Goal: Information Seeking & Learning: Learn about a topic

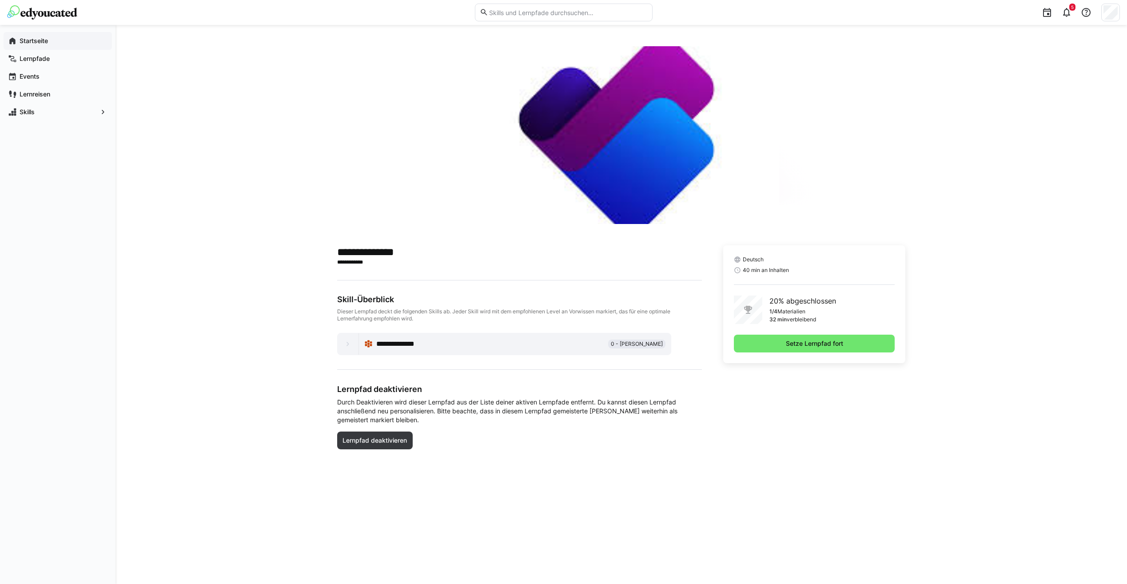
click at [0, 0] on app-navigation-label "Startseite" at bounding box center [0, 0] width 0 height 0
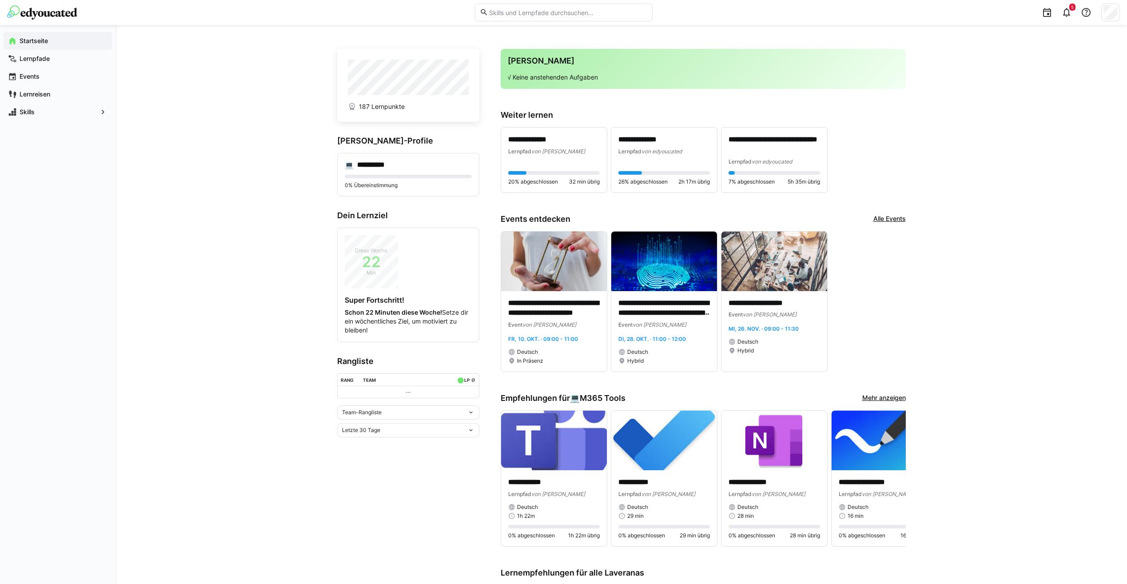
click at [472, 412] on eds-icon at bounding box center [470, 412] width 7 height 7
click at [463, 432] on div "Team-Rangliste" at bounding box center [407, 430] width 131 height 7
click at [470, 413] on eds-icon at bounding box center [470, 412] width 7 height 7
click at [444, 444] on div "Individuelle Rangliste" at bounding box center [407, 444] width 131 height 7
click at [407, 453] on eds-icon at bounding box center [408, 451] width 7 height 7
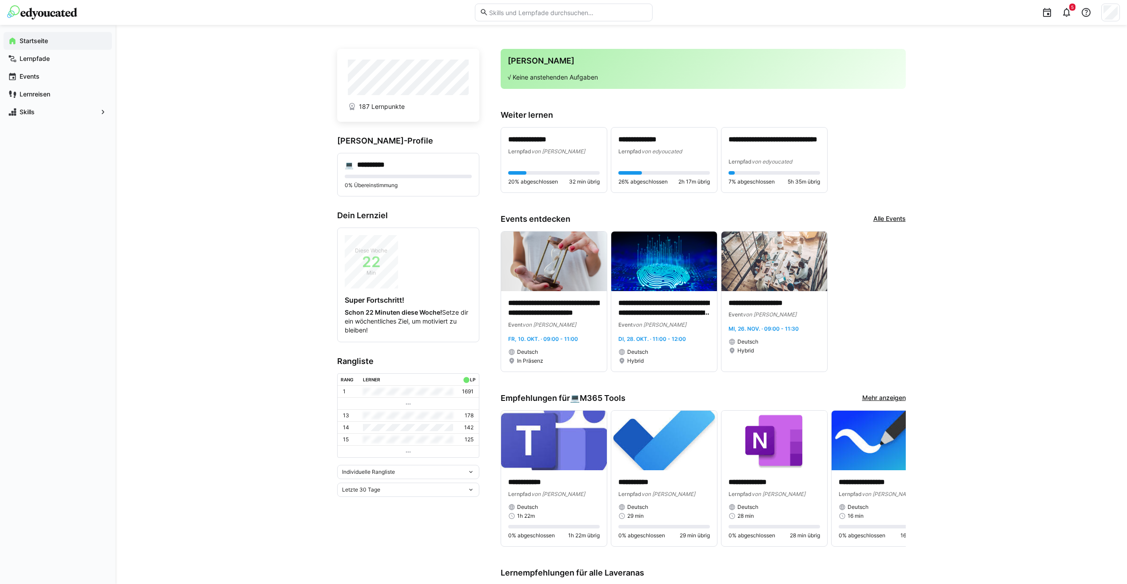
click at [408, 451] on eds-icon at bounding box center [408, 451] width 7 height 7
click at [475, 489] on div "Letzte 30 Tage" at bounding box center [408, 489] width 142 height 14
click at [371, 567] on div "Gesamt" at bounding box center [407, 564] width 131 height 7
click at [473, 489] on eds-icon at bounding box center [470, 489] width 7 height 7
click at [444, 544] on span "Letztes Jahr" at bounding box center [408, 551] width 142 height 14
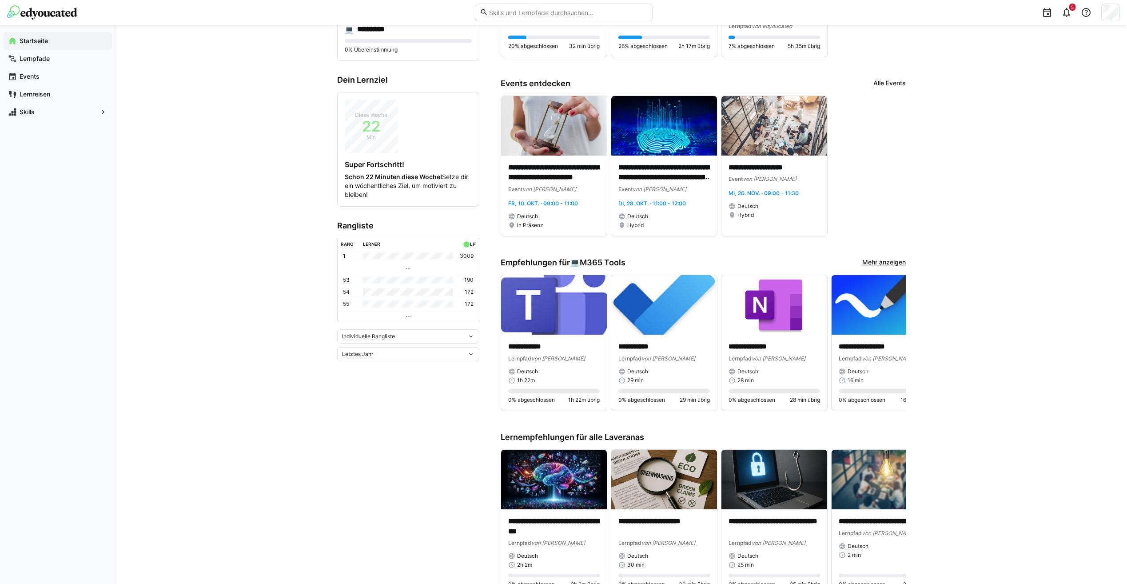
scroll to position [311, 0]
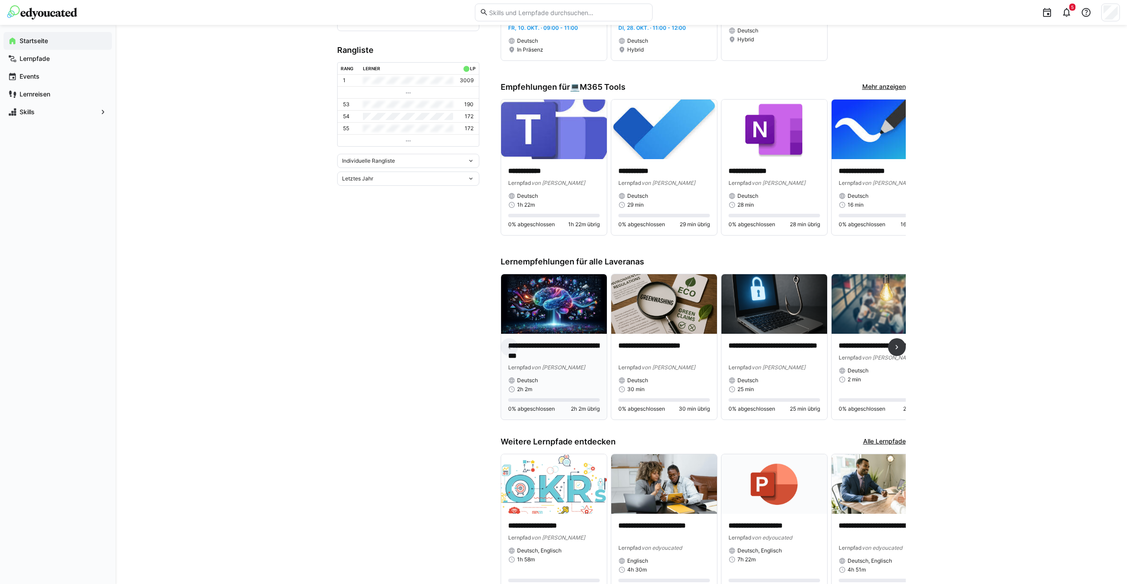
click at [576, 346] on p "**********" at bounding box center [553, 351] width 91 height 20
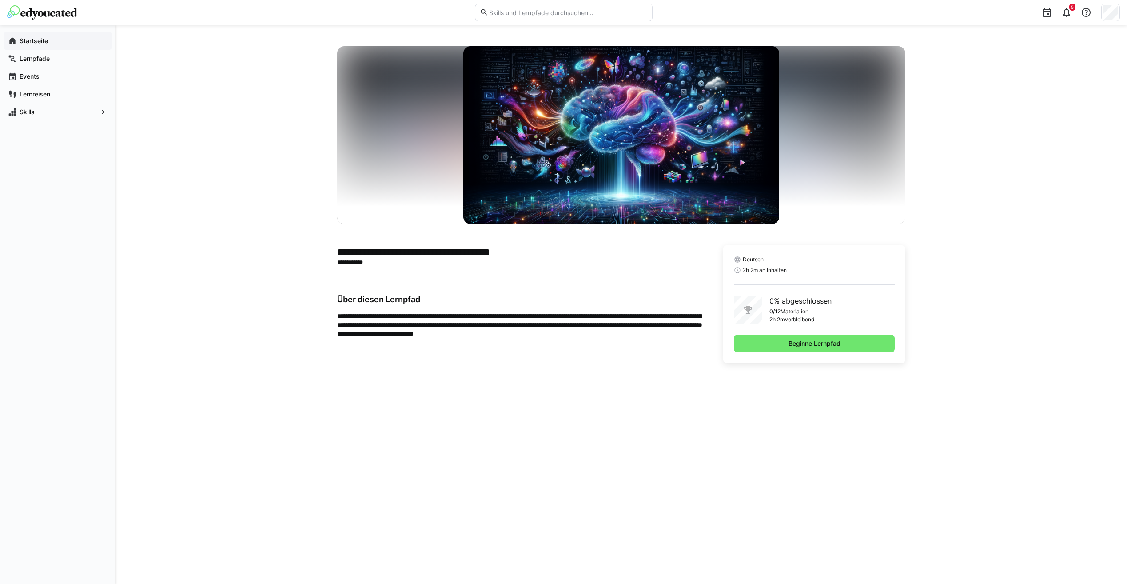
click at [0, 0] on app-navigation-label "Startseite" at bounding box center [0, 0] width 0 height 0
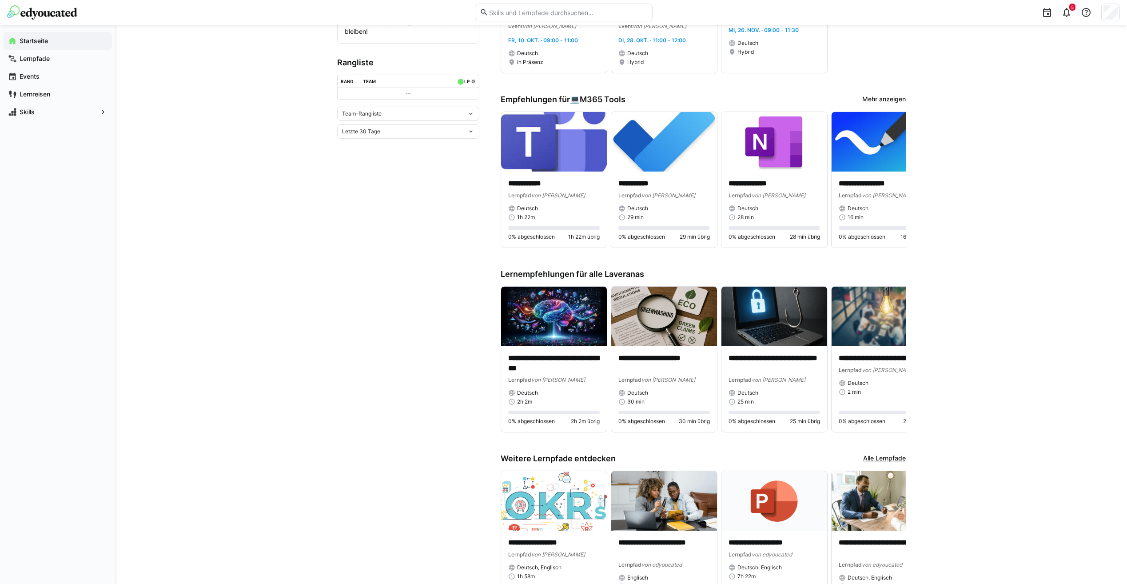
scroll to position [365, 0]
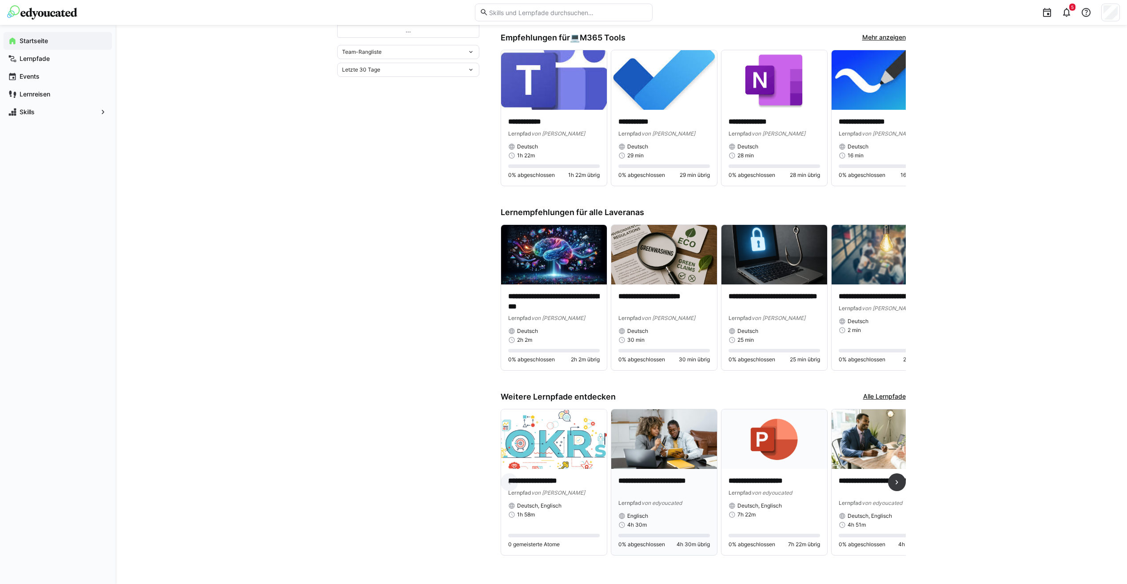
click at [643, 481] on p "**********" at bounding box center [663, 486] width 91 height 20
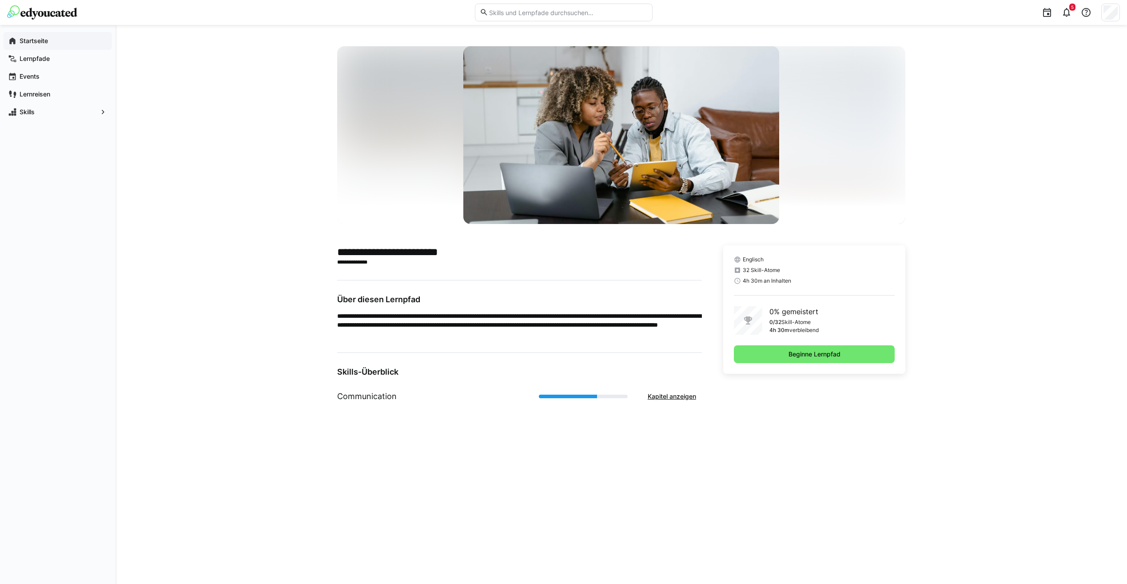
click at [0, 0] on app-navigation-label "Startseite" at bounding box center [0, 0] width 0 height 0
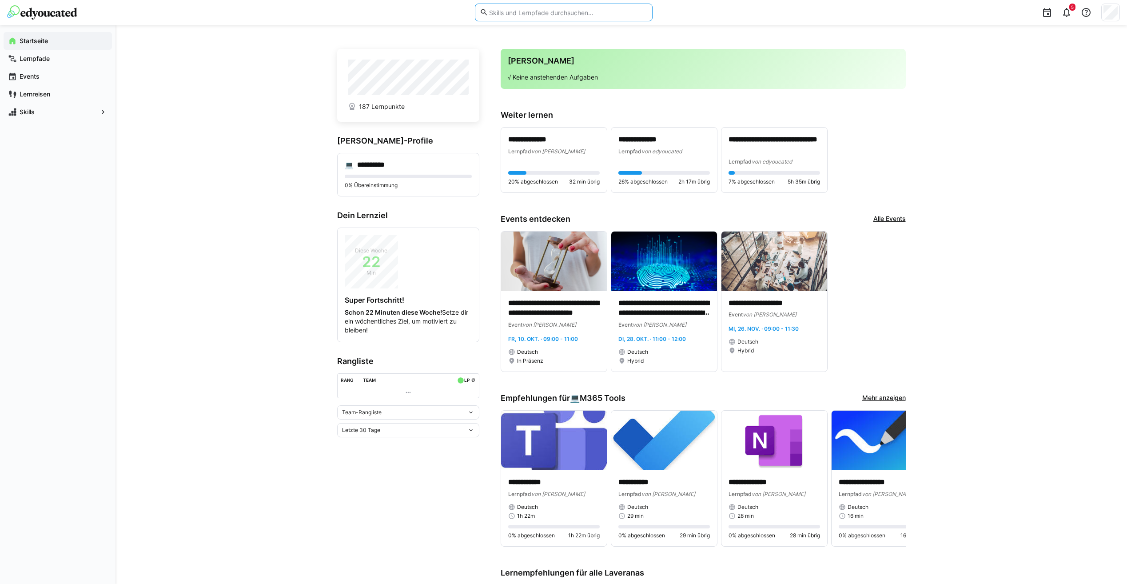
click at [563, 10] on input "text" at bounding box center [567, 12] width 159 height 8
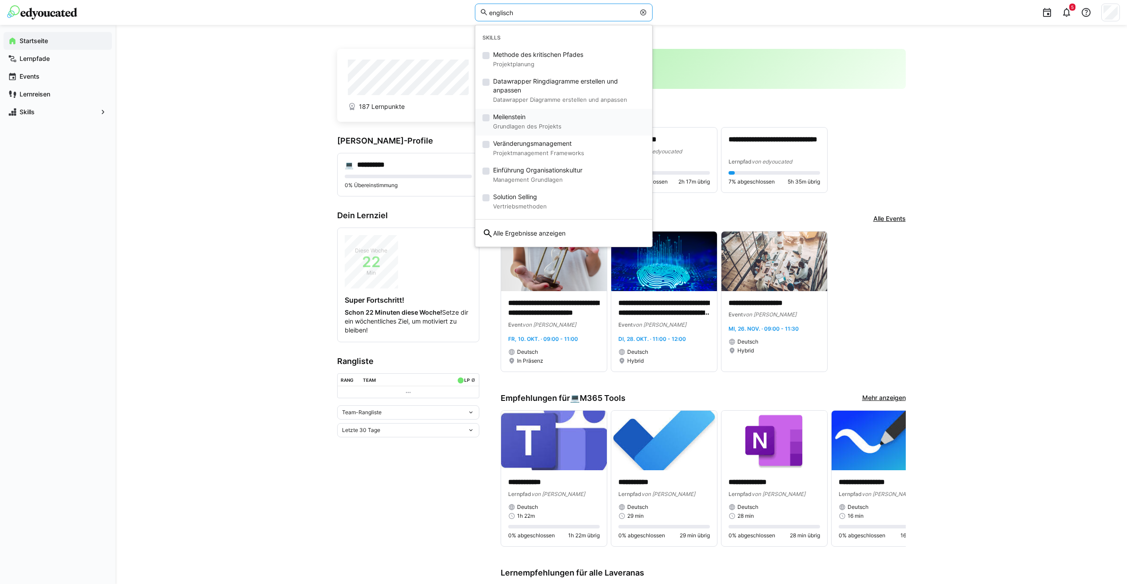
type input "englisch"
click at [537, 124] on small "Grundlagen des Projekts" at bounding box center [527, 126] width 68 height 11
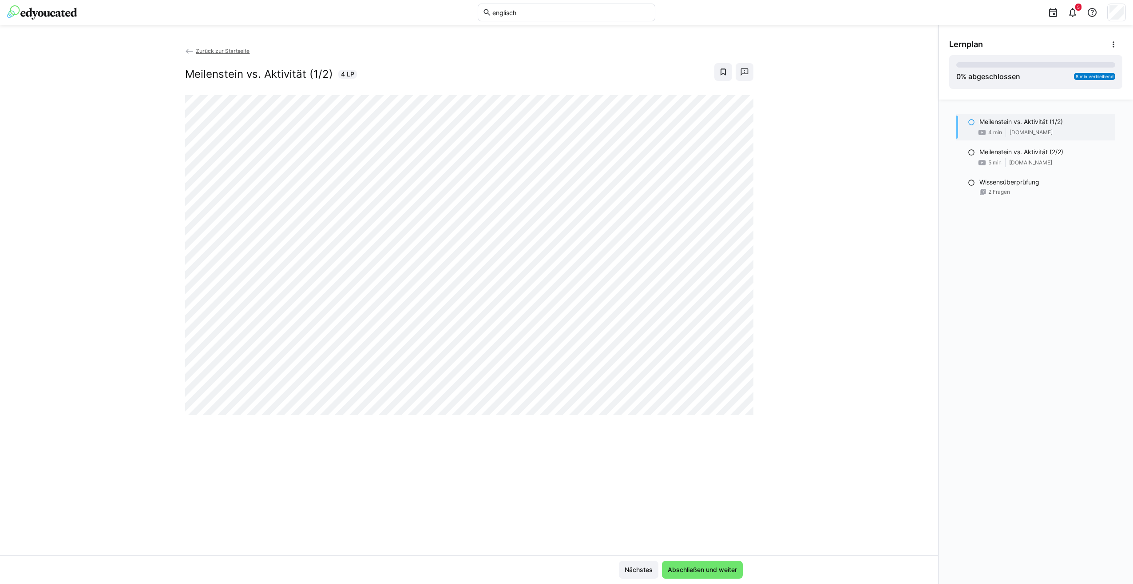
click at [201, 48] on span "Zurück zur Startseite" at bounding box center [223, 51] width 54 height 7
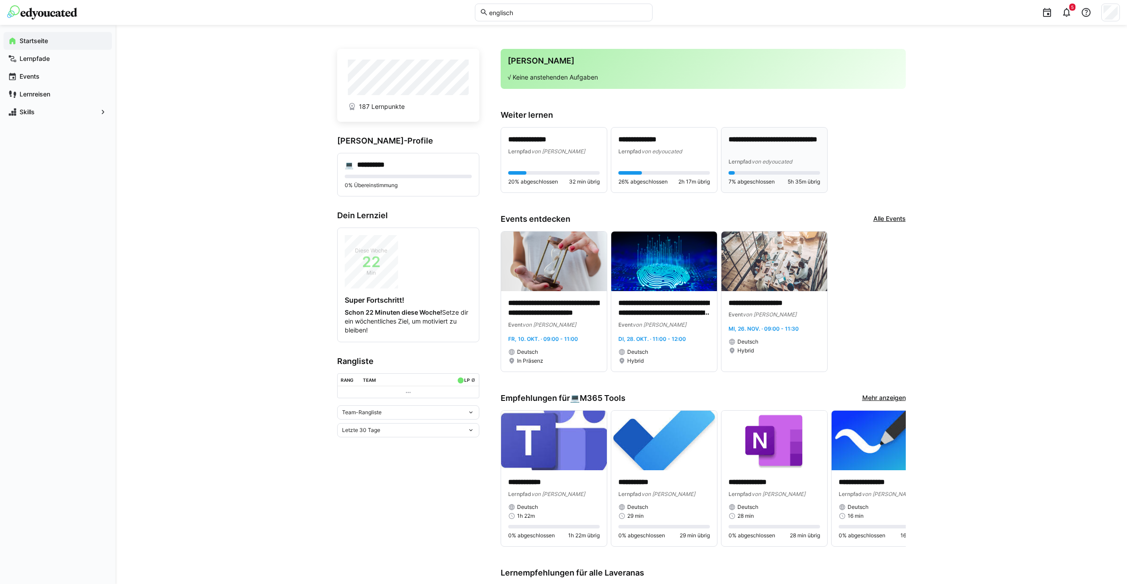
click at [771, 145] on p "**********" at bounding box center [773, 145] width 91 height 20
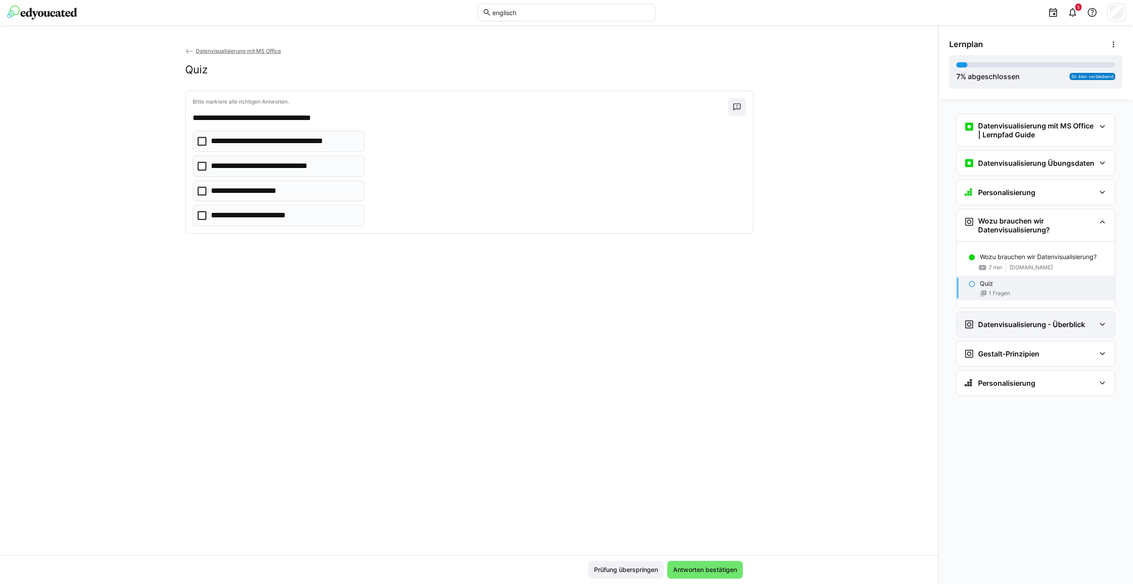
click at [1023, 318] on div "Datenvisualisierung - Überblick" at bounding box center [1036, 324] width 158 height 25
click at [1030, 431] on h3 "Gestalt-Prinzipien" at bounding box center [1008, 430] width 61 height 9
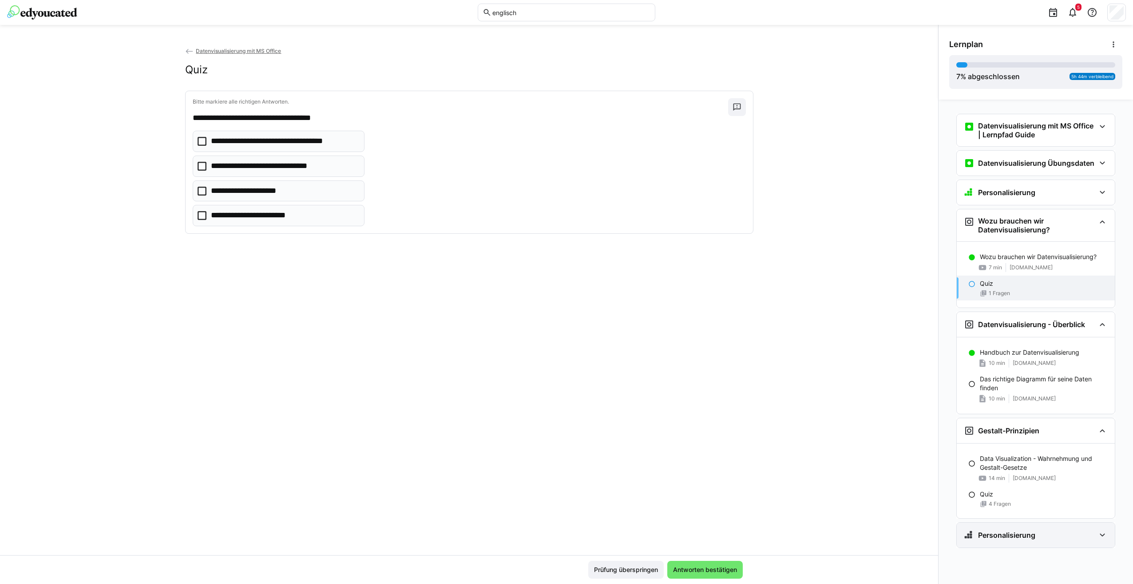
click at [1012, 541] on div "Personalisierung" at bounding box center [1036, 534] width 158 height 25
click at [235, 52] on span "Datenvisualisierung mit MS Office" at bounding box center [238, 51] width 85 height 7
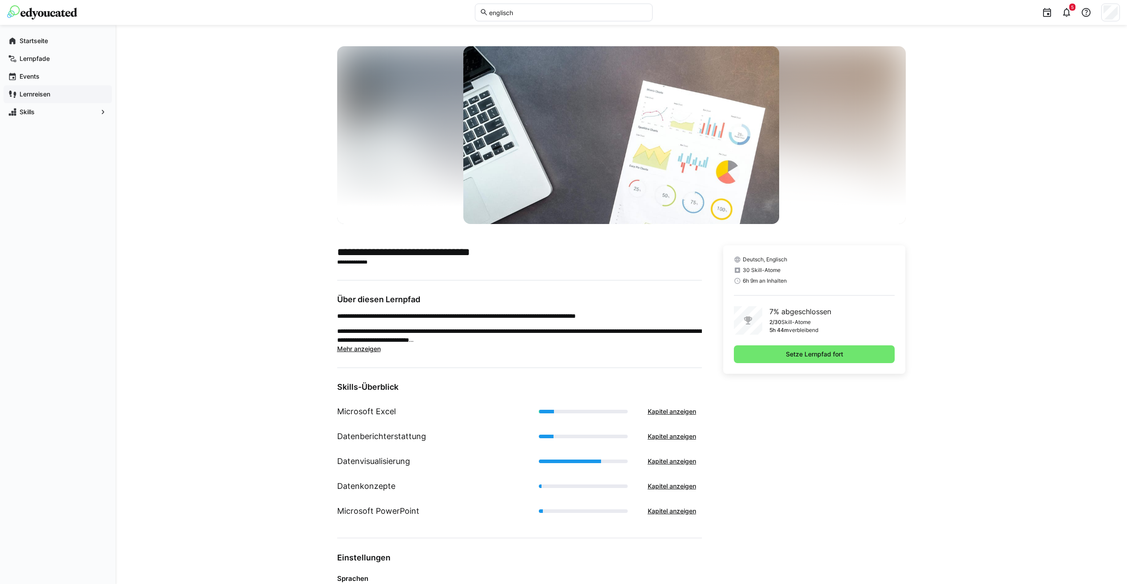
click at [0, 0] on app-navigation-label "Lernreisen" at bounding box center [0, 0] width 0 height 0
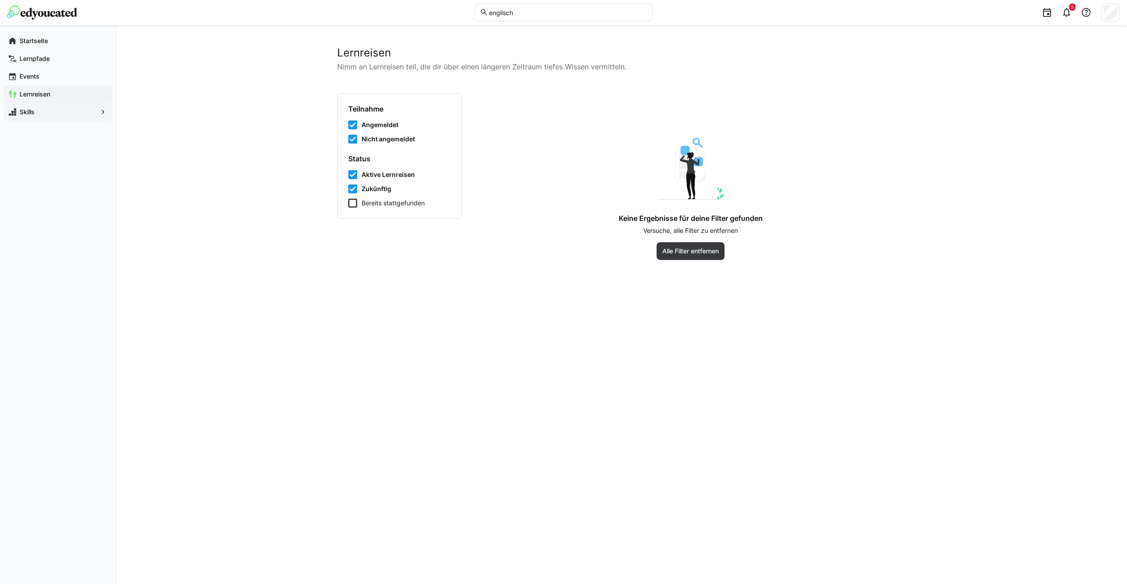
click at [0, 0] on app-navigation-label "Skills" at bounding box center [0, 0] width 0 height 0
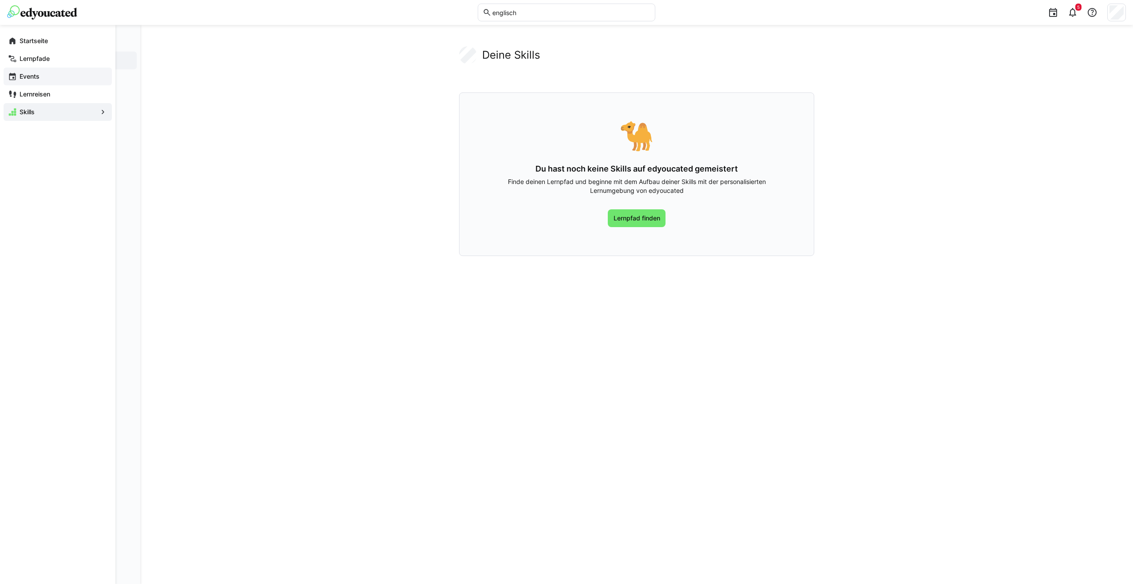
click at [48, 77] on span "Events" at bounding box center [62, 76] width 89 height 9
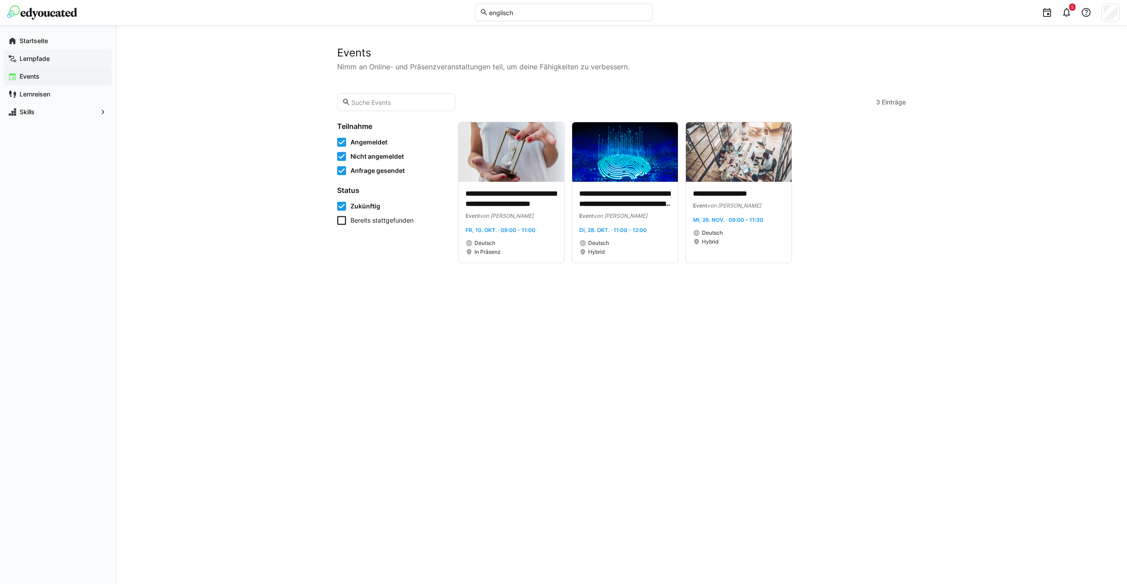
click at [61, 60] on span "Lernpfade" at bounding box center [62, 58] width 89 height 9
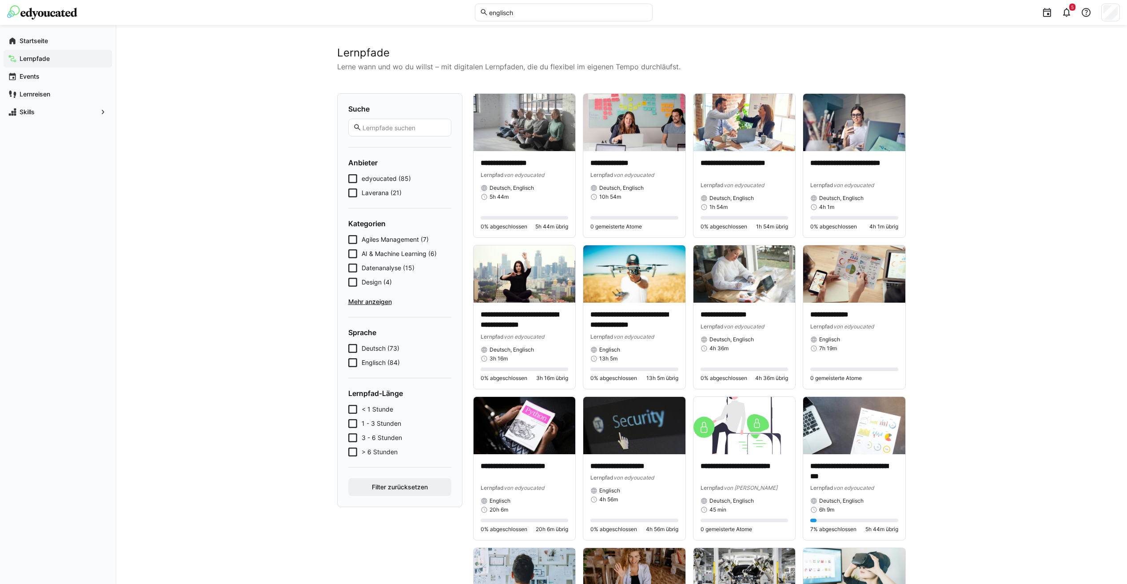
click at [354, 364] on icon at bounding box center [352, 362] width 9 height 9
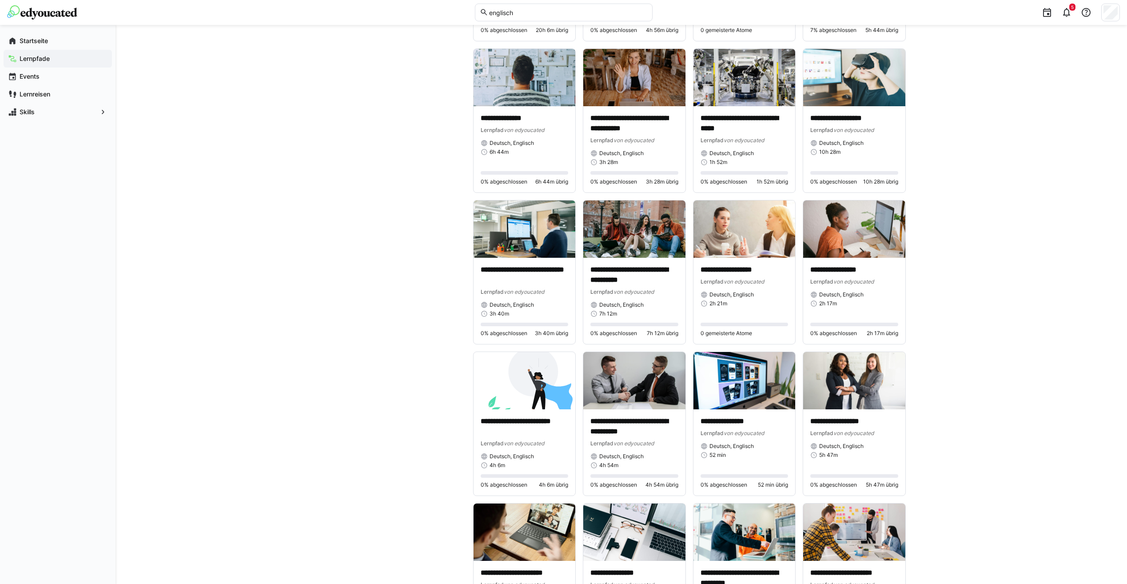
scroll to position [518, 0]
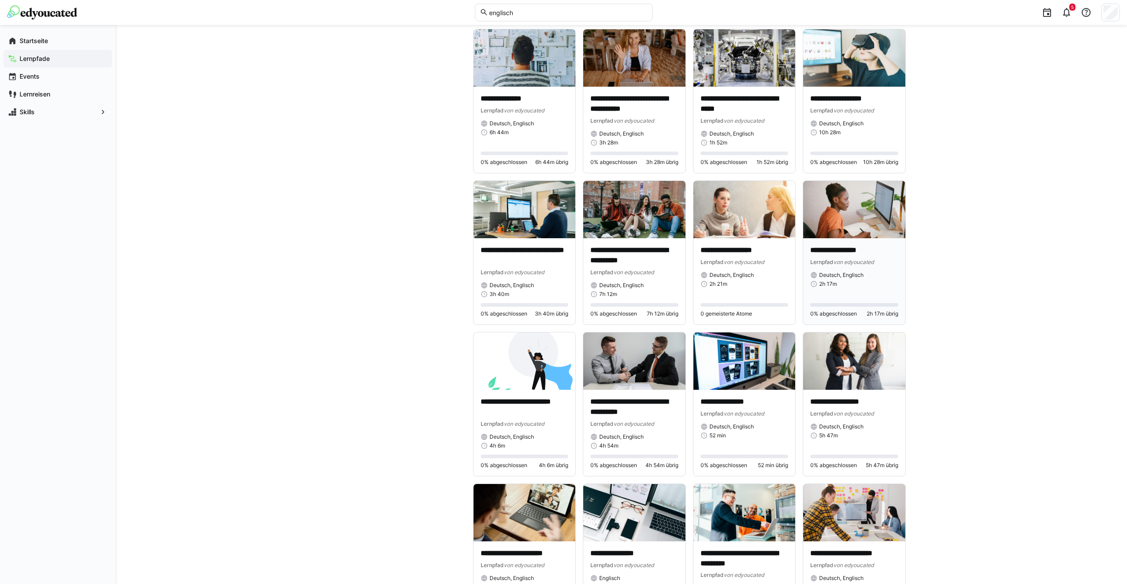
click at [842, 266] on div "Lernpfad von edyoucated" at bounding box center [854, 261] width 88 height 9
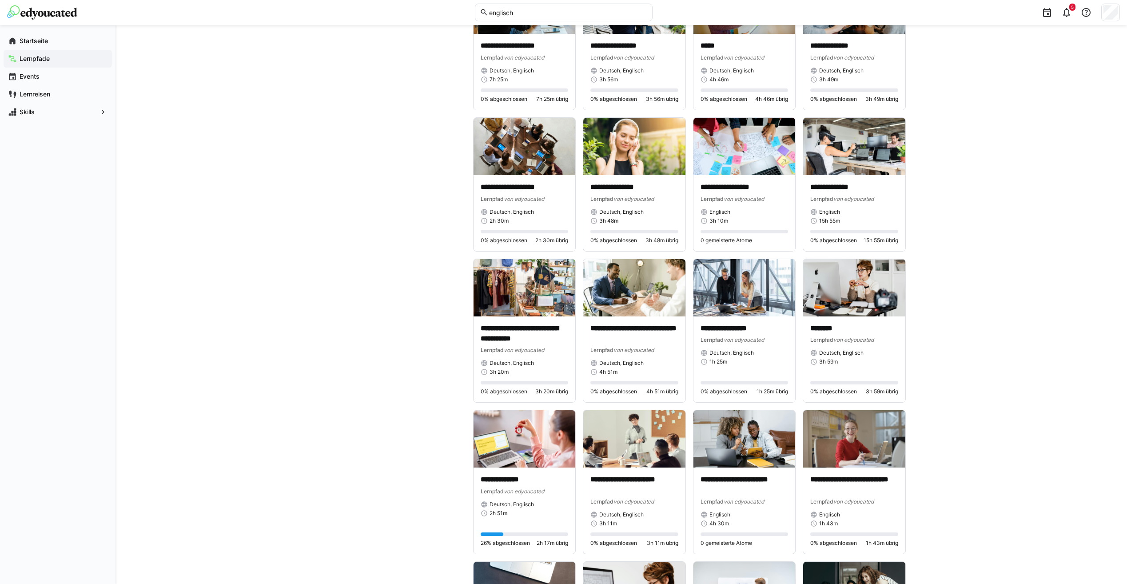
scroll to position [1865, 0]
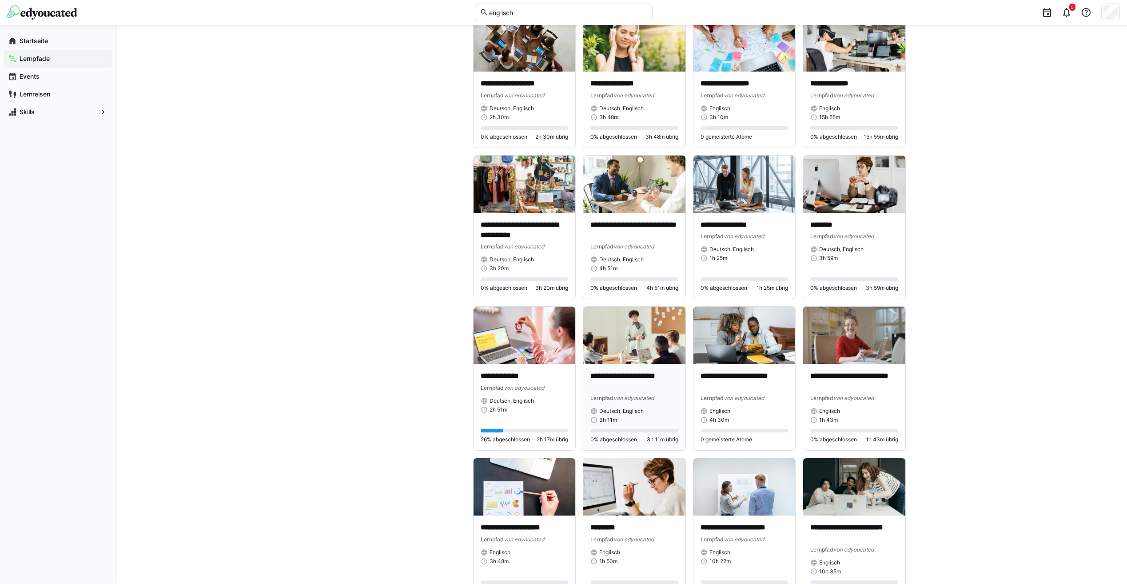
click at [627, 376] on p "**********" at bounding box center [634, 381] width 88 height 20
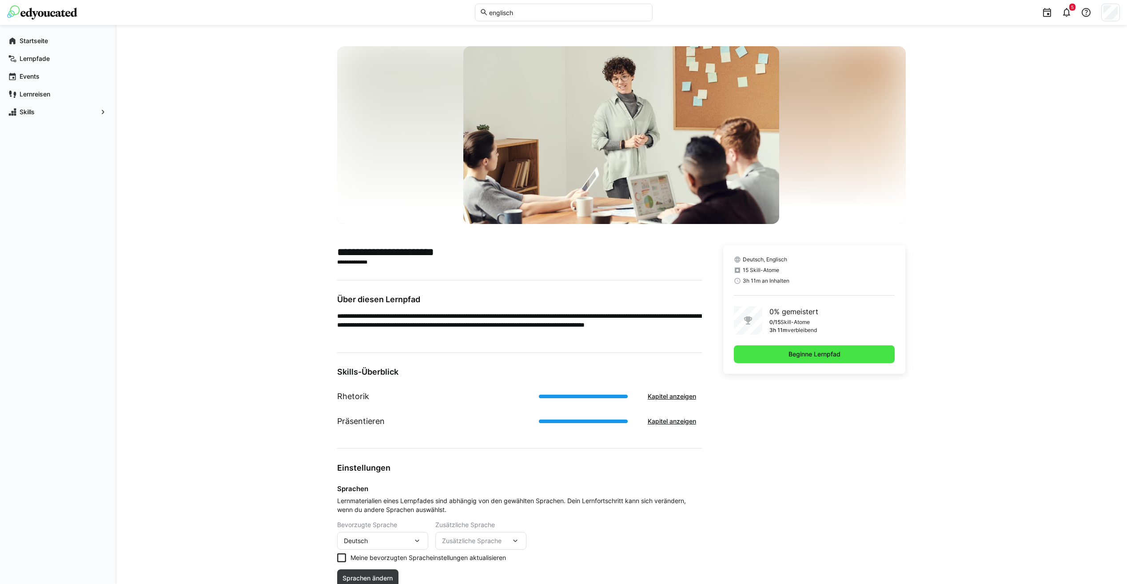
click at [834, 356] on span "Beginne Lernpfad" at bounding box center [814, 354] width 55 height 9
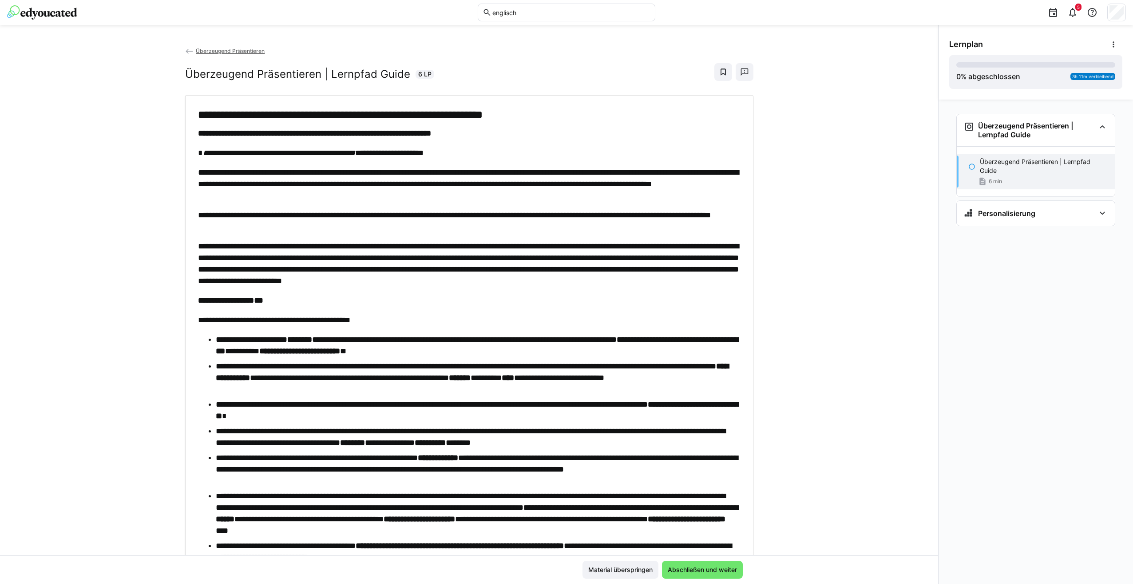
click at [1005, 162] on p "Überzeugend Präsentieren | Lernpfad Guide" at bounding box center [1044, 166] width 128 height 18
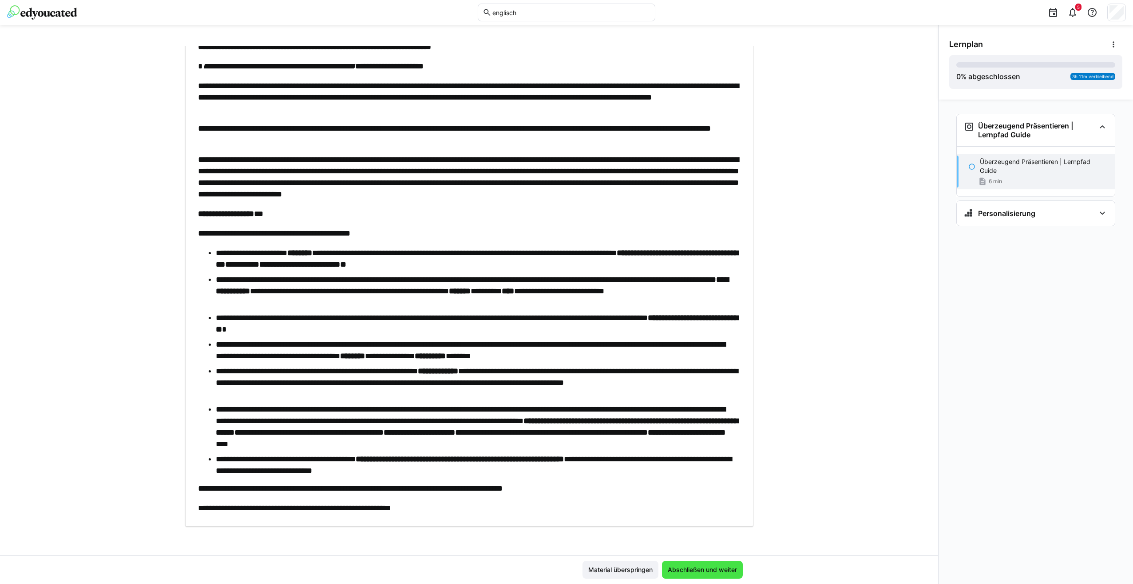
click at [722, 565] on span "Abschließen und weiter" at bounding box center [703, 569] width 72 height 9
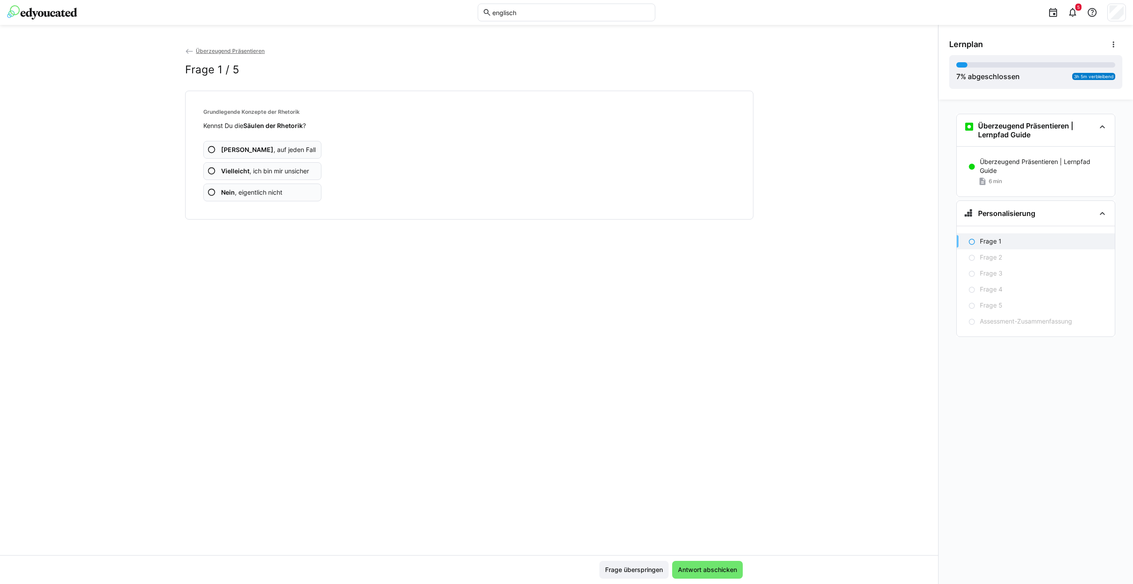
click at [214, 169] on eds-icon at bounding box center [211, 171] width 9 height 9
click at [708, 569] on span "Antwort abschicken" at bounding box center [708, 569] width 62 height 9
click at [235, 173] on b "Vielleicht" at bounding box center [235, 171] width 28 height 8
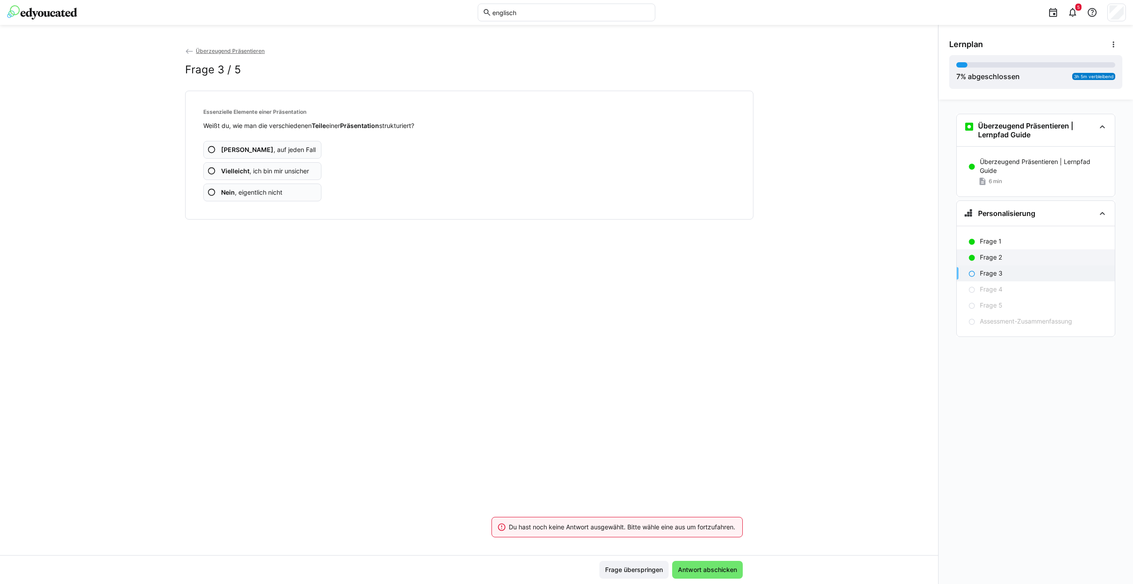
click at [1002, 256] on p "Frage 2" at bounding box center [991, 257] width 22 height 9
click at [996, 270] on p "Frage 3" at bounding box center [991, 273] width 23 height 9
click at [212, 195] on eds-icon at bounding box center [211, 192] width 9 height 9
click at [265, 199] on app-assessment-question-radio "Nein , eigentlich nicht" at bounding box center [262, 192] width 119 height 18
click at [264, 195] on span "Nein , eigentlich nicht" at bounding box center [251, 192] width 61 height 9
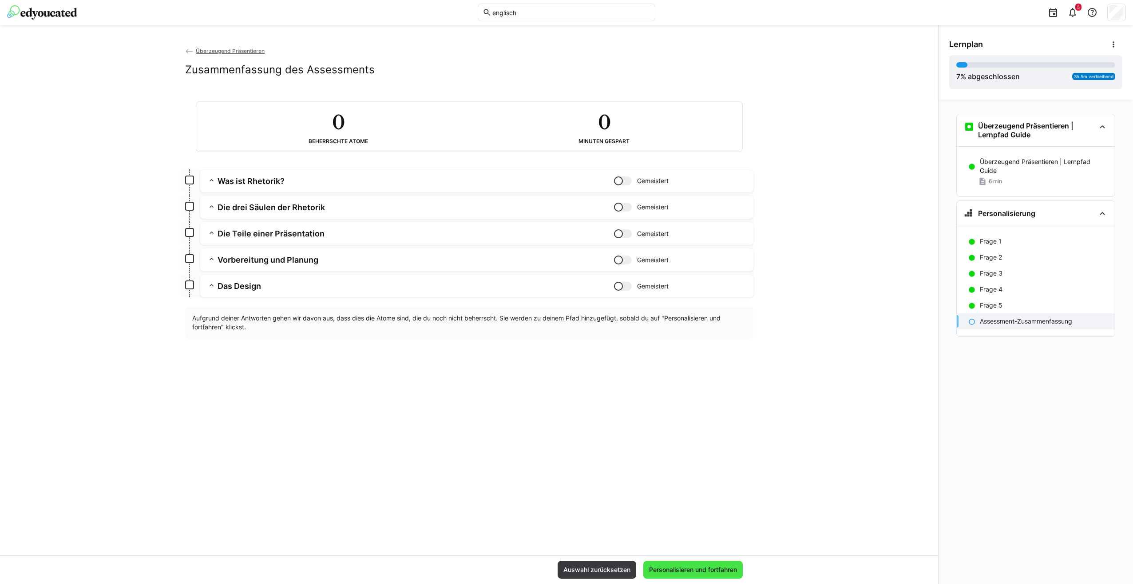
click at [688, 572] on span "Personalisieren und fortfahren" at bounding box center [693, 569] width 91 height 9
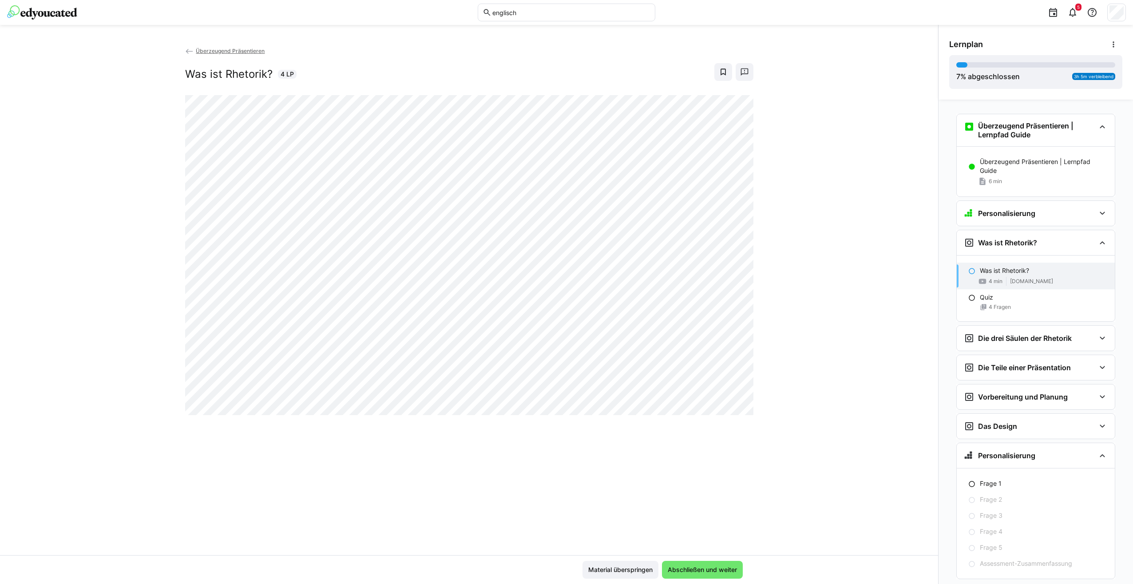
click at [241, 52] on span "Überzeugend Präsentieren" at bounding box center [230, 51] width 69 height 7
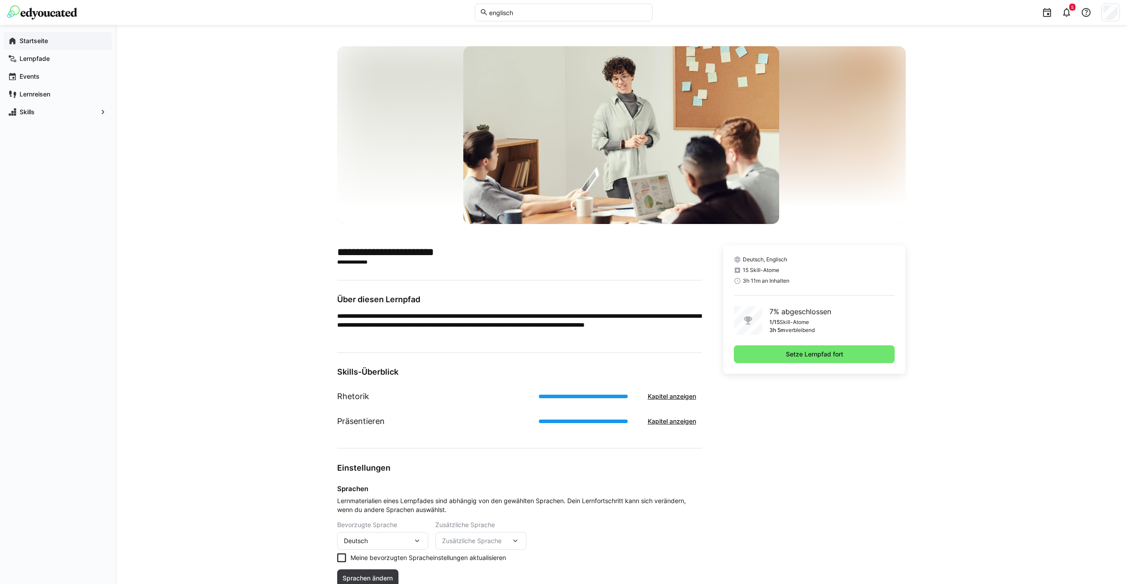
click at [0, 0] on app-navigation-label "Startseite" at bounding box center [0, 0] width 0 height 0
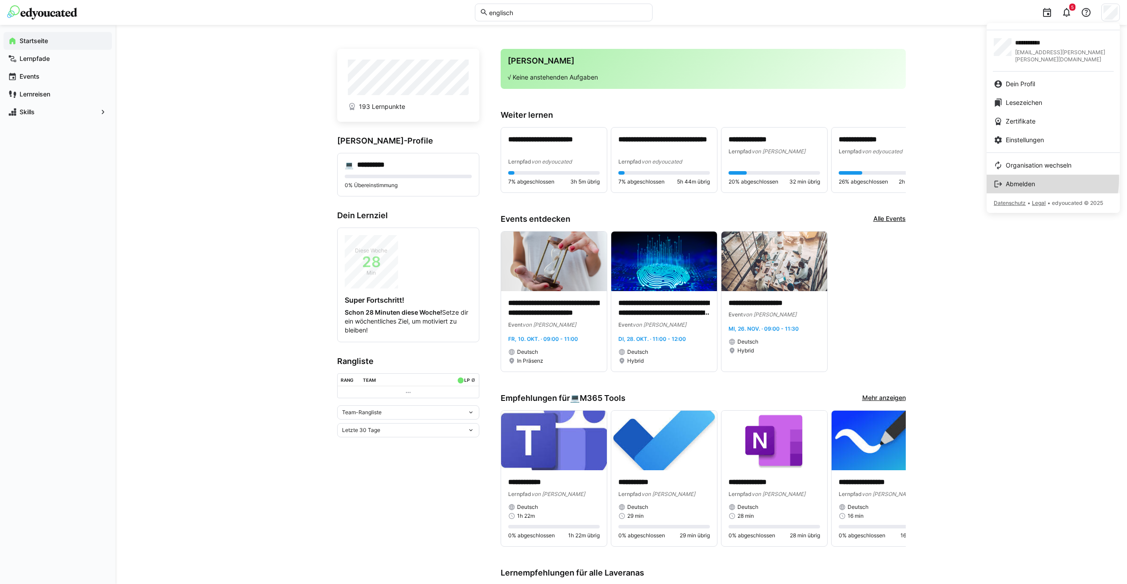
click at [1028, 175] on link "Abmelden" at bounding box center [1052, 184] width 133 height 19
